Goal: Register for event/course

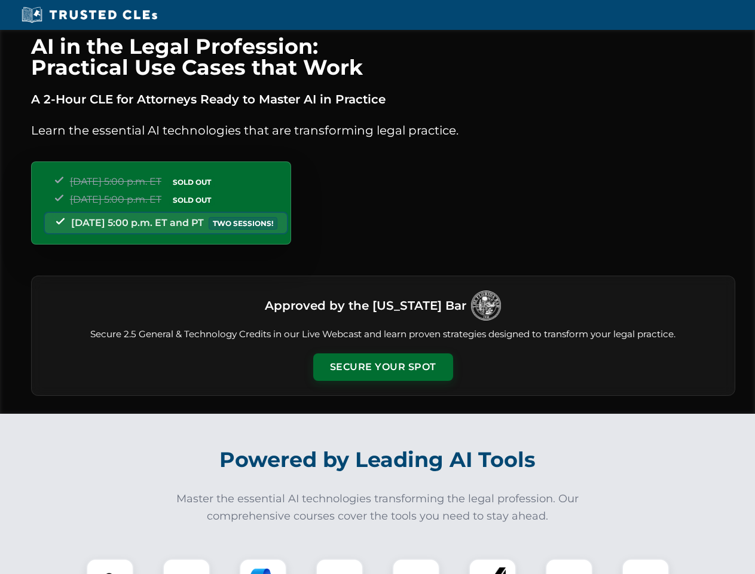
click at [383, 367] on button "Secure Your Spot" at bounding box center [383, 367] width 140 height 28
click at [110, 566] on img at bounding box center [110, 582] width 35 height 35
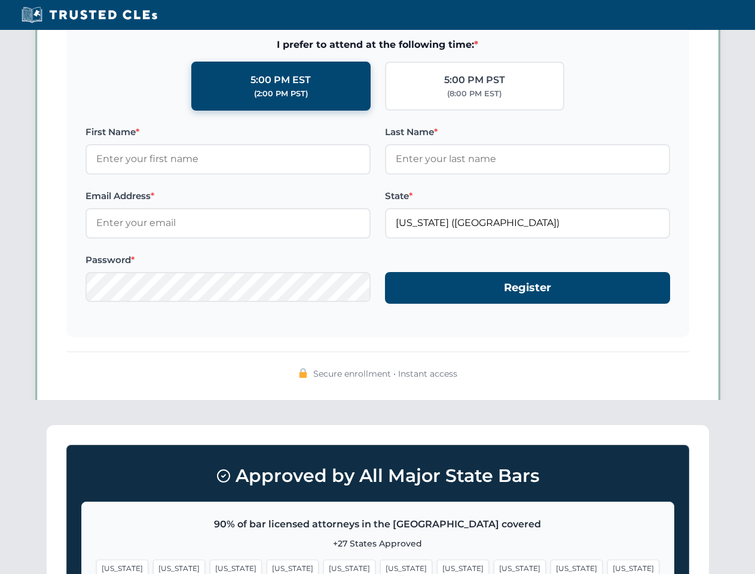
click at [437, 566] on span "[US_STATE]" at bounding box center [463, 568] width 52 height 17
click at [551, 566] on span "[US_STATE]" at bounding box center [577, 568] width 52 height 17
